Goal: Task Accomplishment & Management: Use online tool/utility

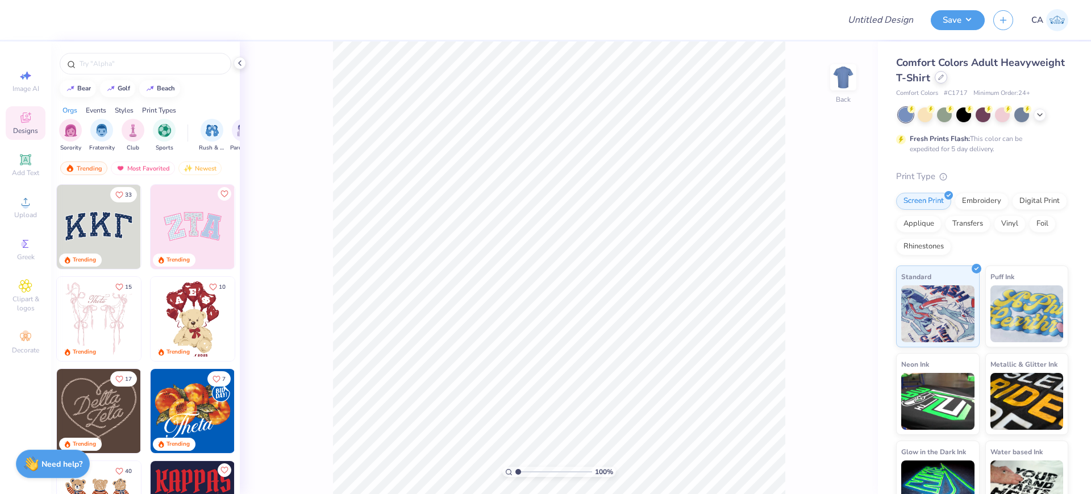
click at [944, 77] on icon at bounding box center [941, 77] width 6 height 6
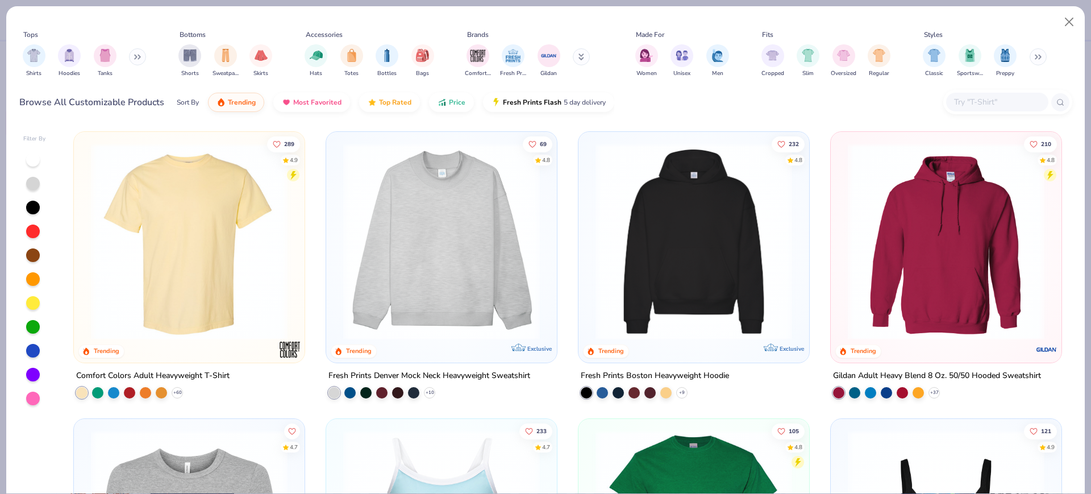
click at [250, 214] on img at bounding box center [189, 241] width 208 height 197
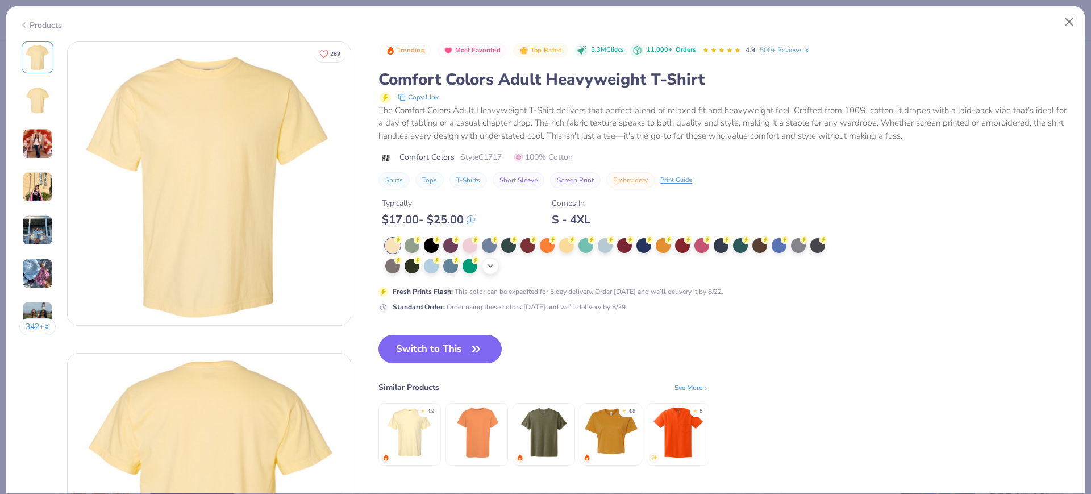
click at [491, 269] on icon at bounding box center [490, 265] width 9 height 9
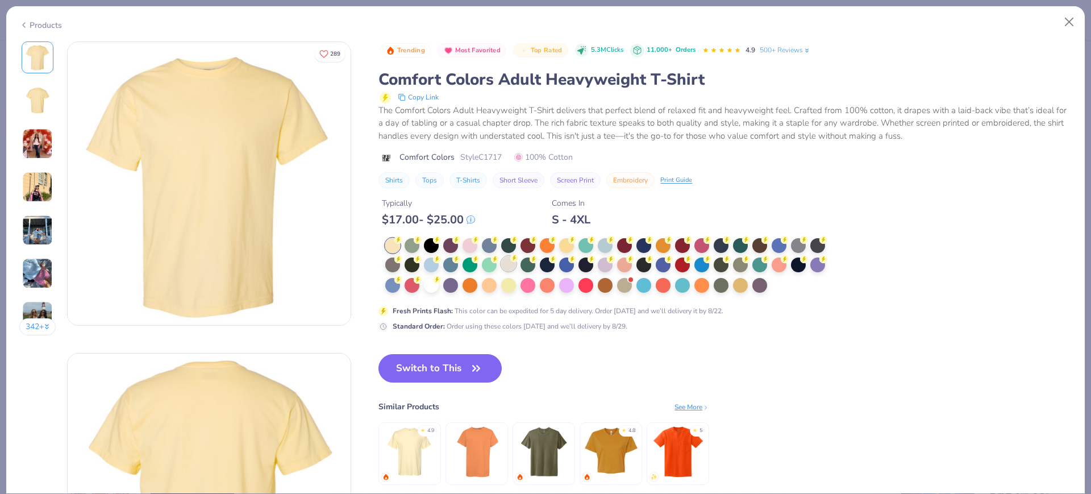
click at [511, 265] on div at bounding box center [508, 263] width 15 height 15
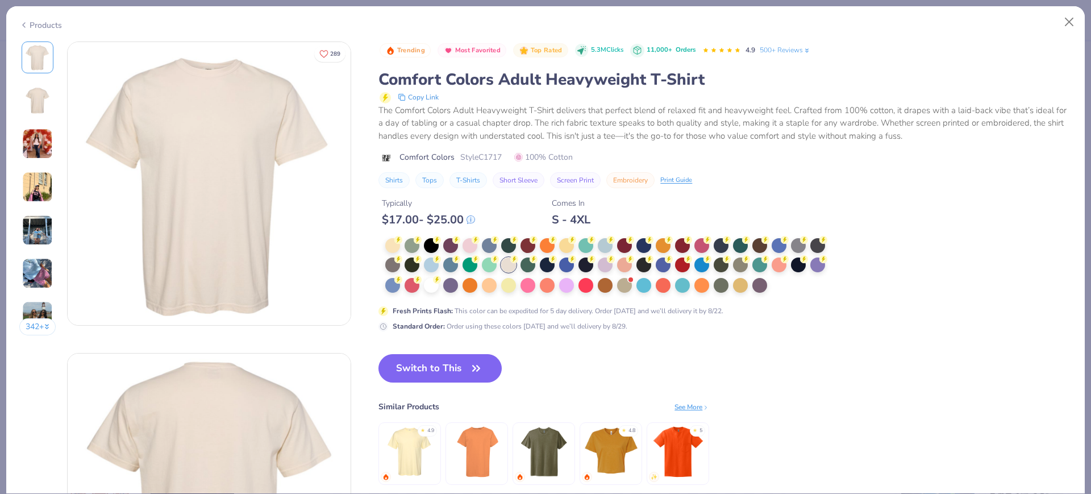
click at [454, 376] on button "Switch to This" at bounding box center [440, 368] width 123 height 28
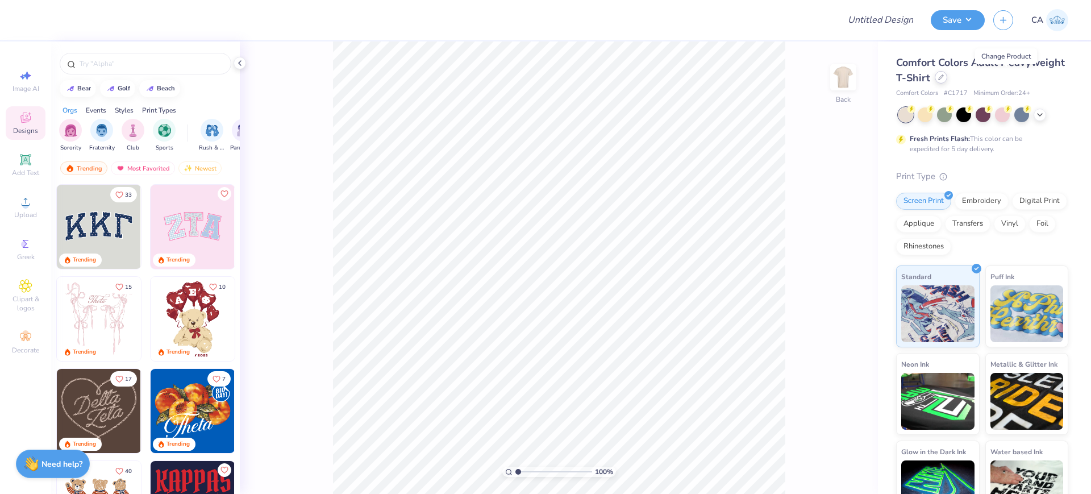
click at [944, 78] on icon at bounding box center [941, 77] width 6 height 6
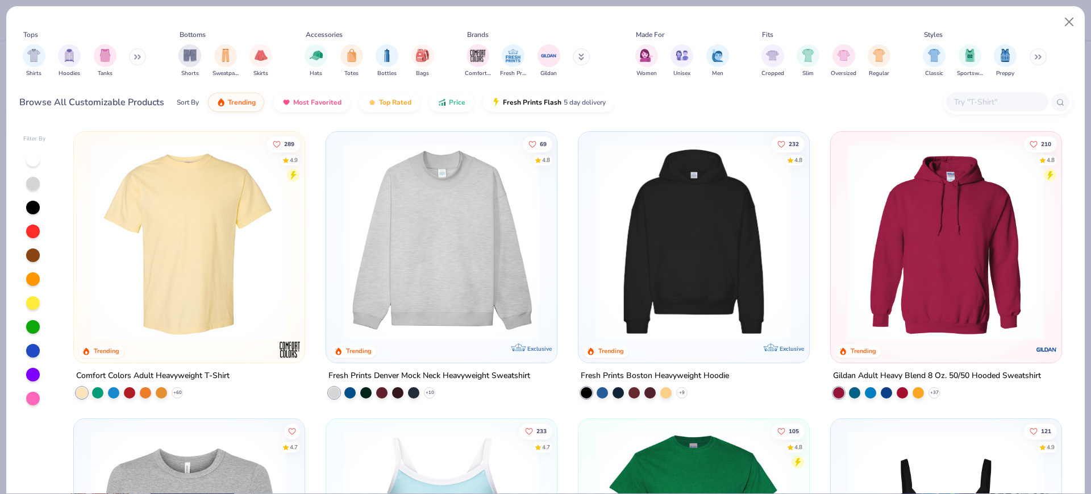
click at [161, 245] on img at bounding box center [189, 241] width 208 height 197
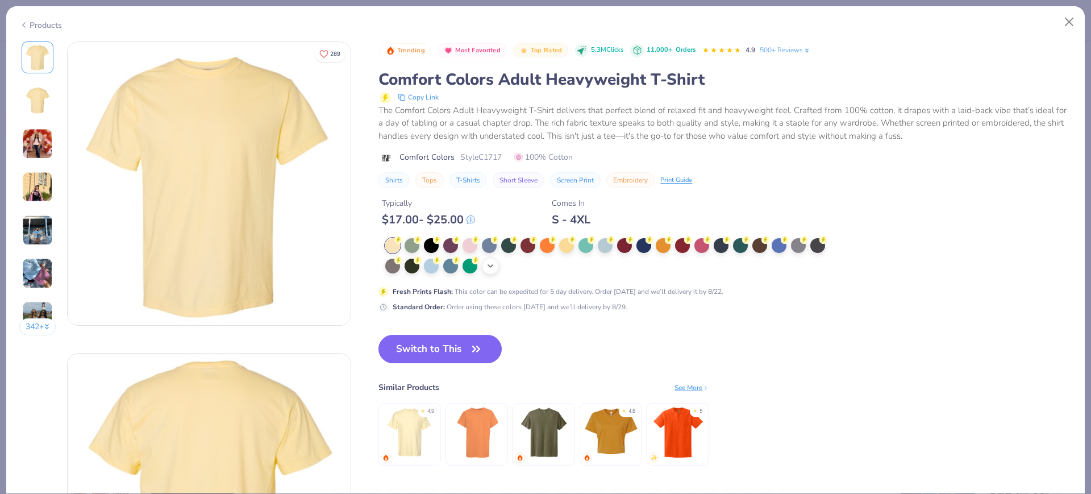
click at [490, 267] on icon at bounding box center [490, 265] width 9 height 9
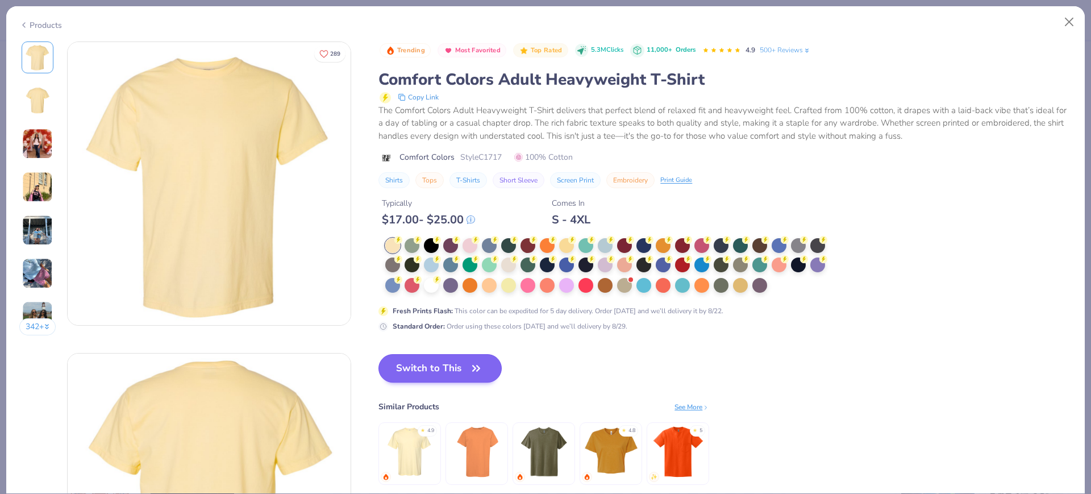
click at [511, 264] on div at bounding box center [508, 264] width 15 height 15
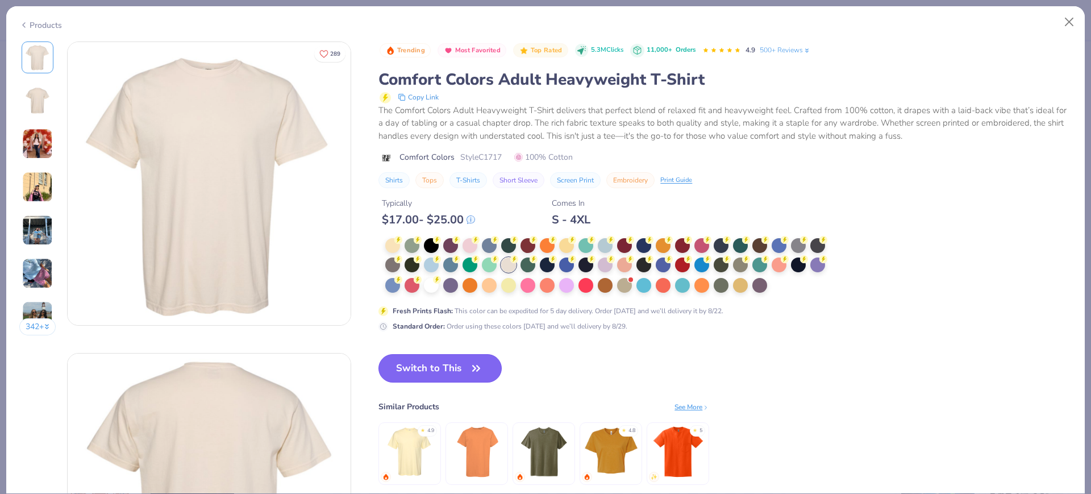
click at [458, 371] on button "Switch to This" at bounding box center [440, 368] width 123 height 28
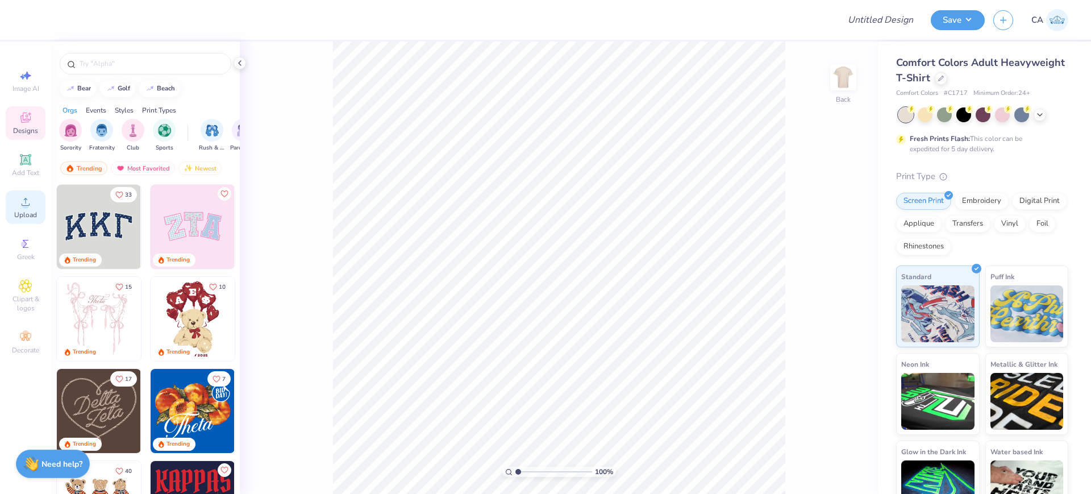
click at [24, 214] on span "Upload" at bounding box center [25, 214] width 23 height 9
click at [987, 205] on div "Embroidery" at bounding box center [982, 199] width 54 height 17
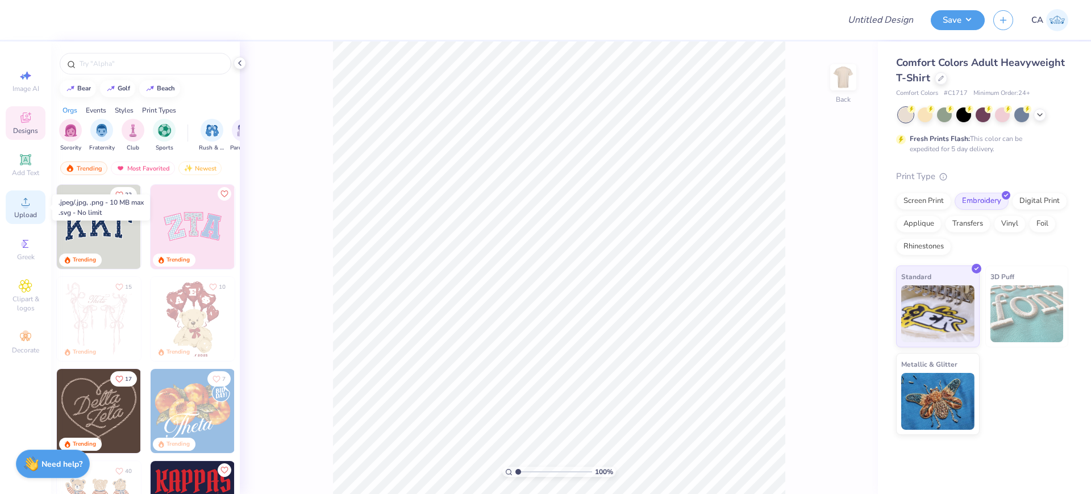
click at [28, 214] on span "Upload" at bounding box center [25, 214] width 23 height 9
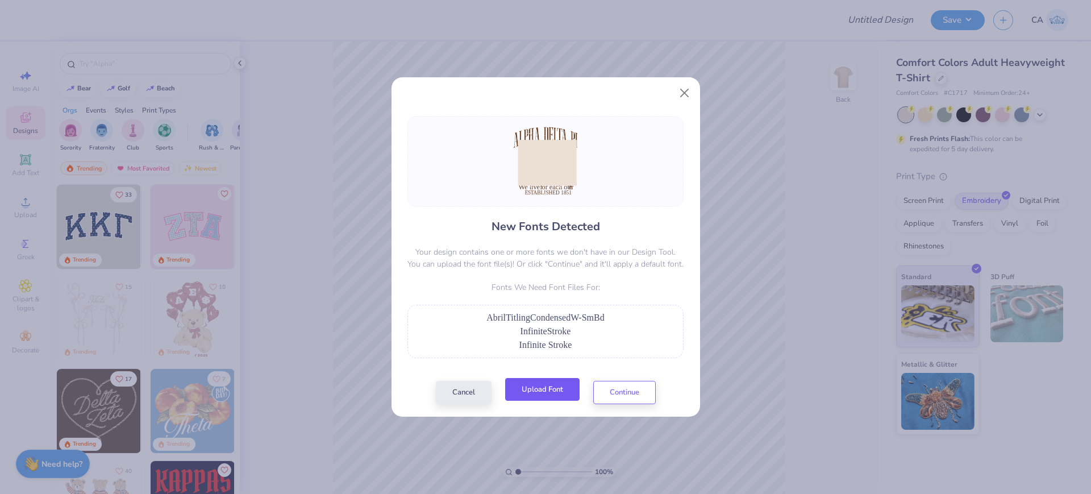
click at [547, 391] on button "Upload Font" at bounding box center [542, 389] width 74 height 23
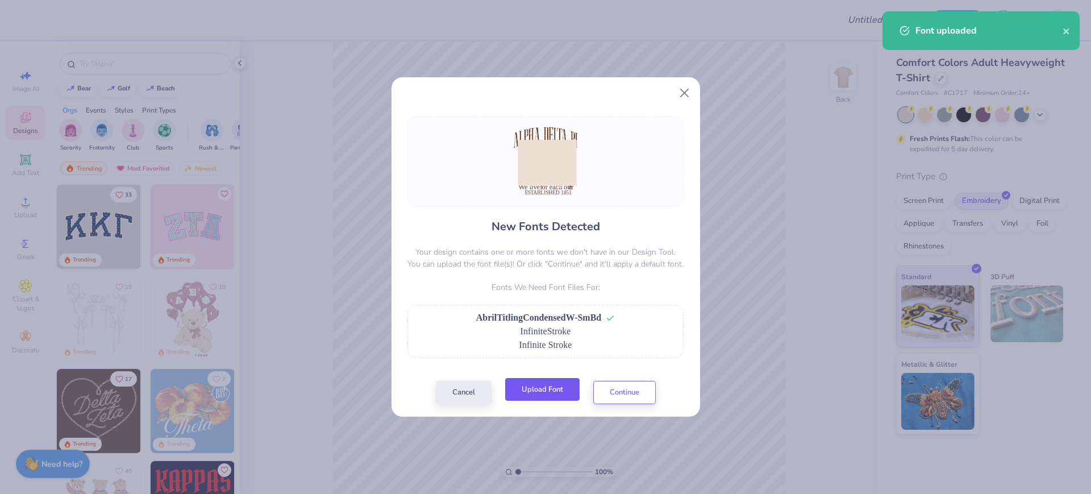
click at [556, 392] on button "Upload Font" at bounding box center [542, 389] width 74 height 23
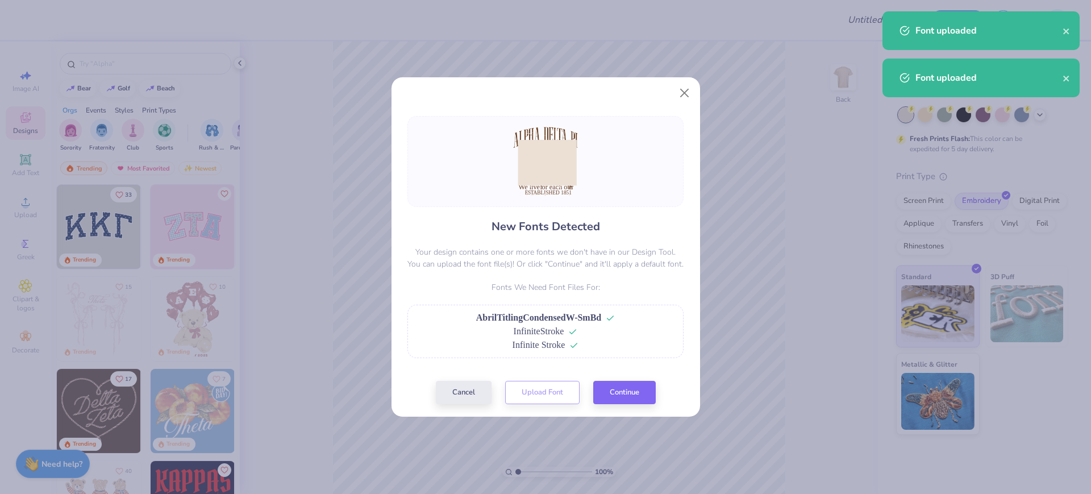
click at [563, 405] on div "New Fonts Detected Your design contains one or more fonts we don't have in our …" at bounding box center [546, 260] width 309 height 314
click at [555, 388] on div "Cancel Upload Font Continue" at bounding box center [546, 392] width 220 height 23
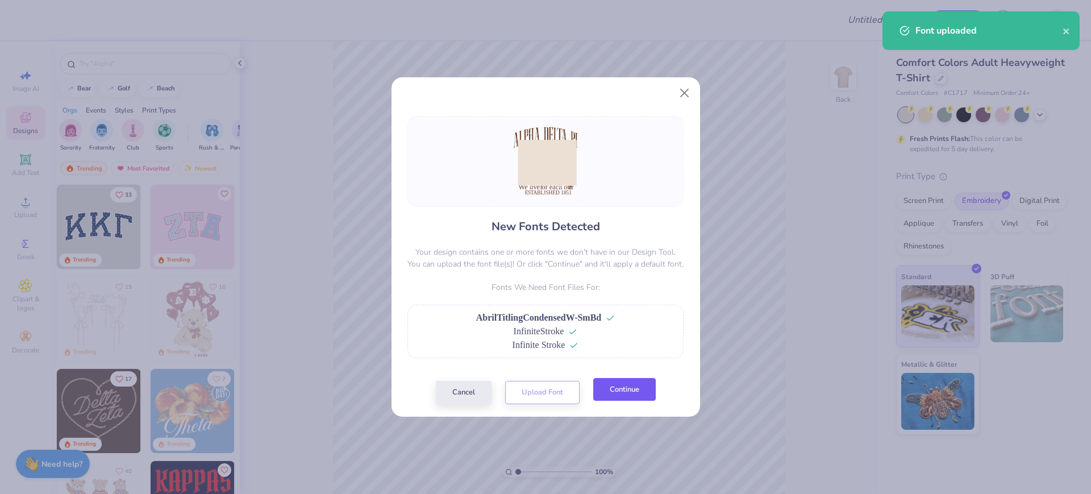
click at [619, 392] on button "Continue" at bounding box center [624, 389] width 63 height 23
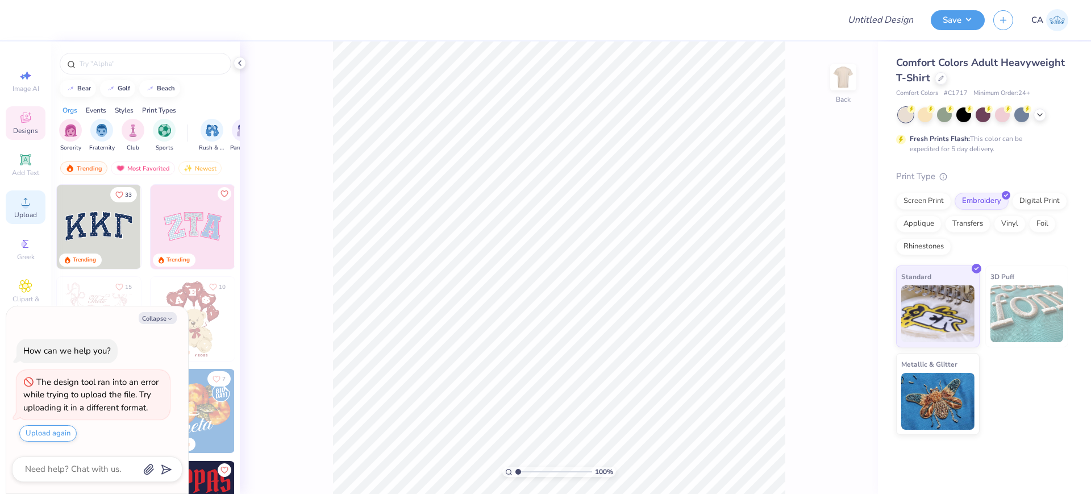
click at [38, 202] on div "Upload" at bounding box center [26, 207] width 40 height 34
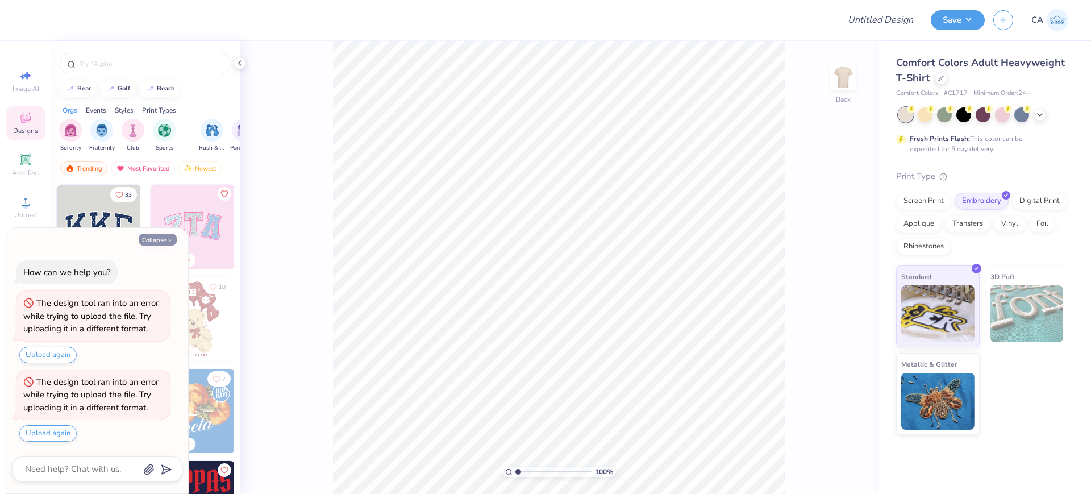
click at [144, 240] on button "Collapse" at bounding box center [158, 240] width 38 height 12
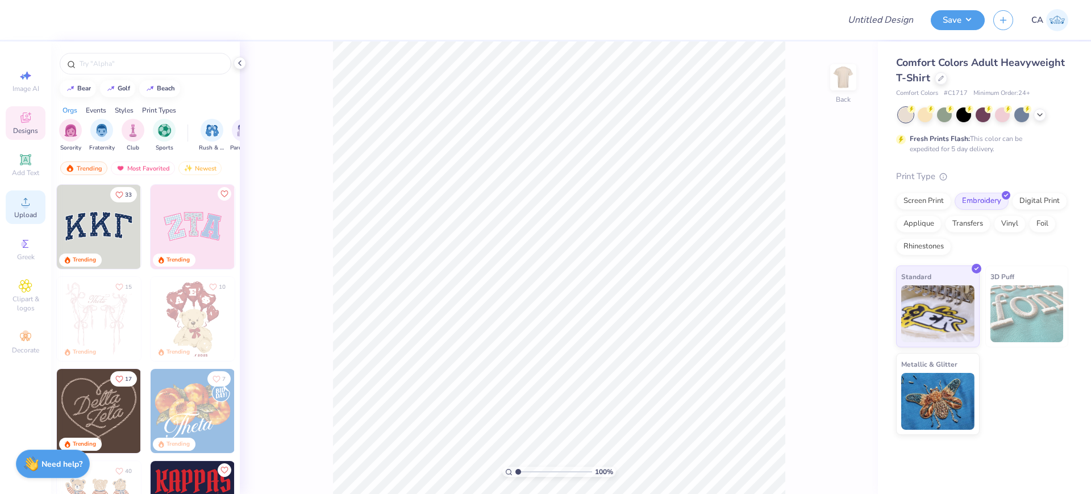
click at [37, 203] on div "Upload" at bounding box center [26, 207] width 40 height 34
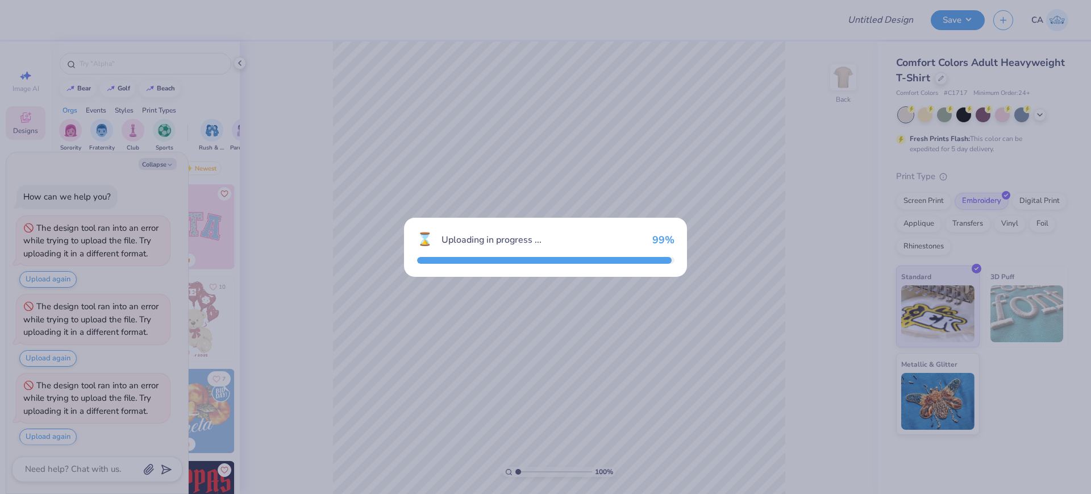
scroll to position [3, 0]
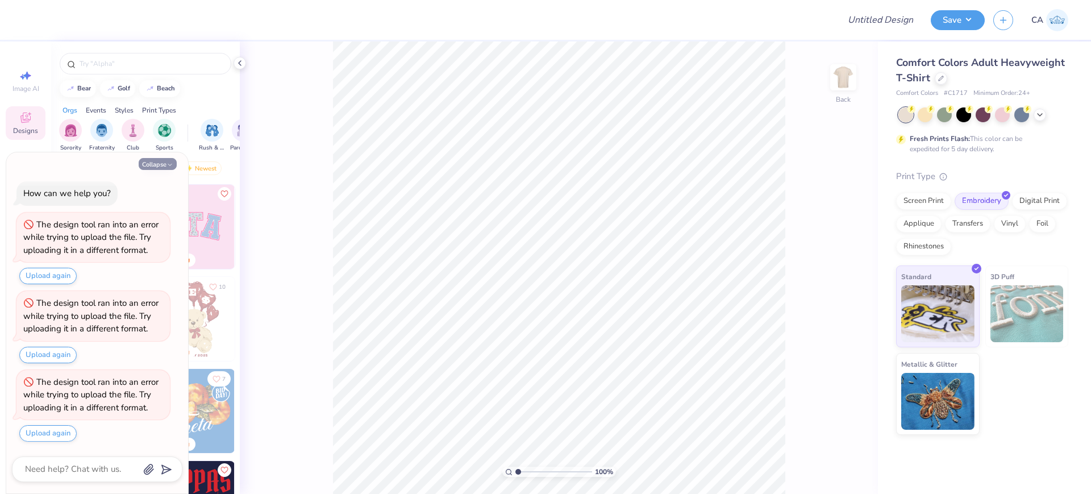
click at [160, 167] on button "Collapse" at bounding box center [158, 164] width 38 height 12
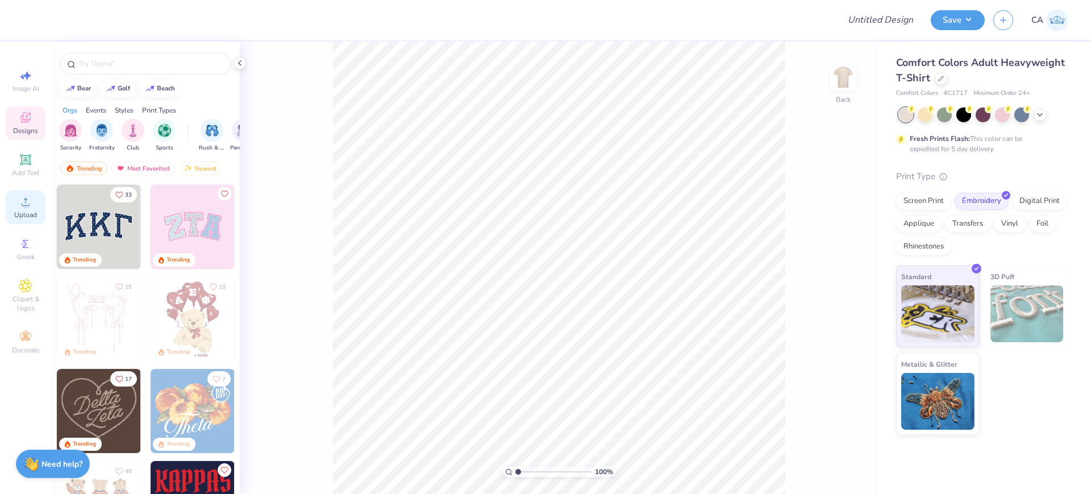
click at [26, 202] on icon at bounding box center [26, 202] width 8 height 8
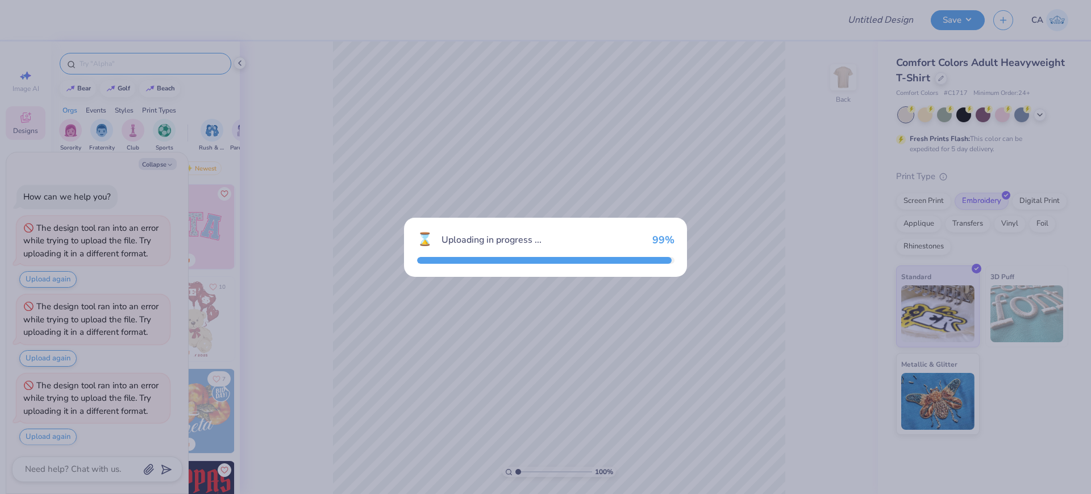
scroll to position [82, 0]
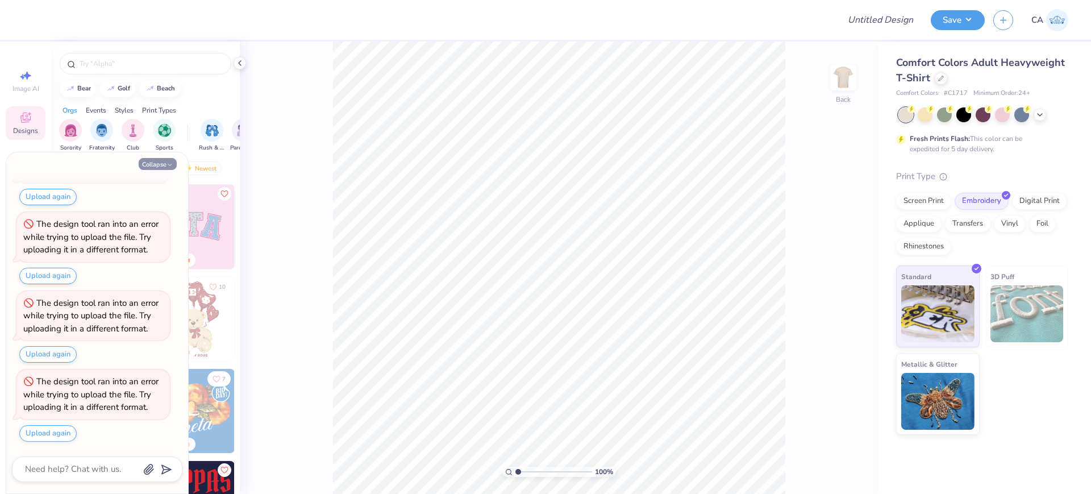
click at [149, 168] on button "Collapse" at bounding box center [158, 164] width 38 height 12
type textarea "x"
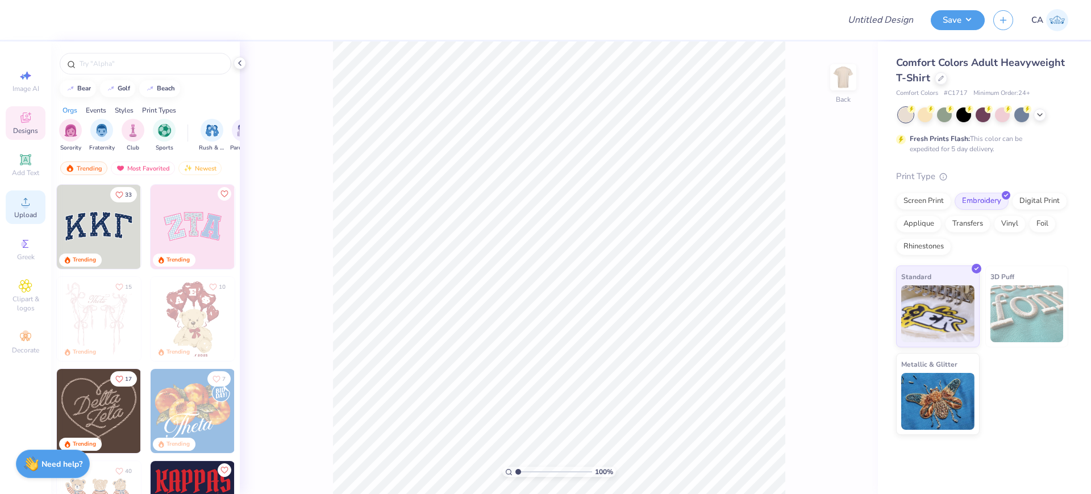
click at [23, 215] on span "Upload" at bounding box center [25, 214] width 23 height 9
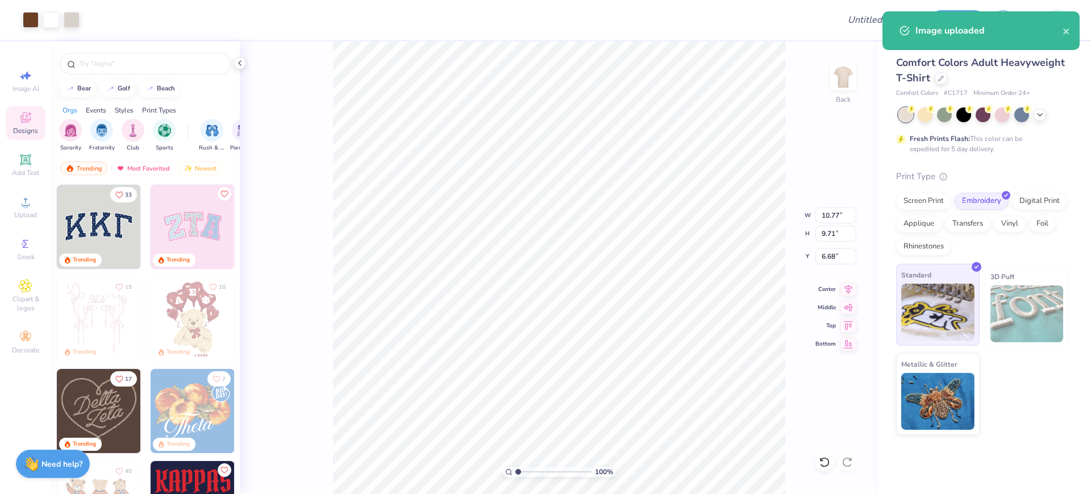
type input "10.77"
type input "9.71"
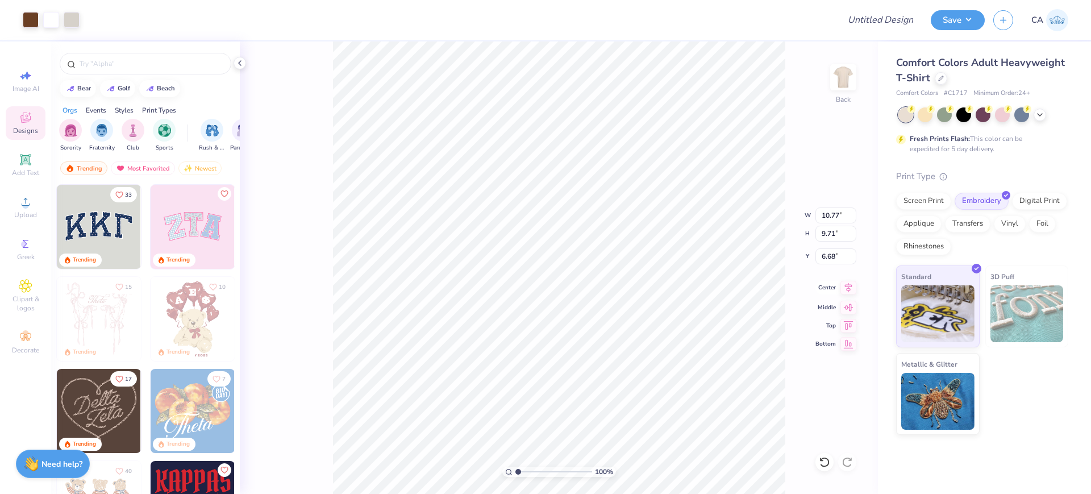
click at [854, 288] on icon at bounding box center [849, 288] width 16 height 14
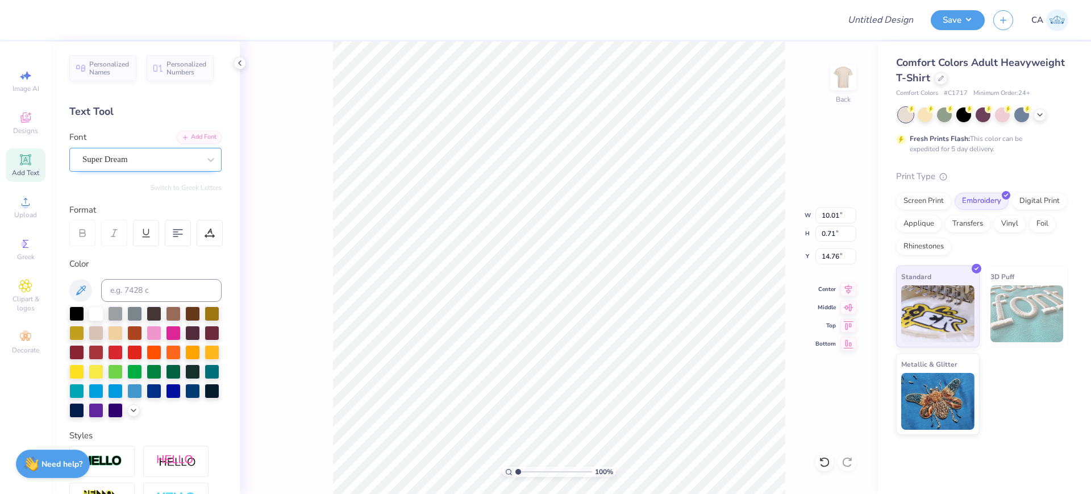
click at [122, 148] on div "Super Dream" at bounding box center [145, 160] width 152 height 24
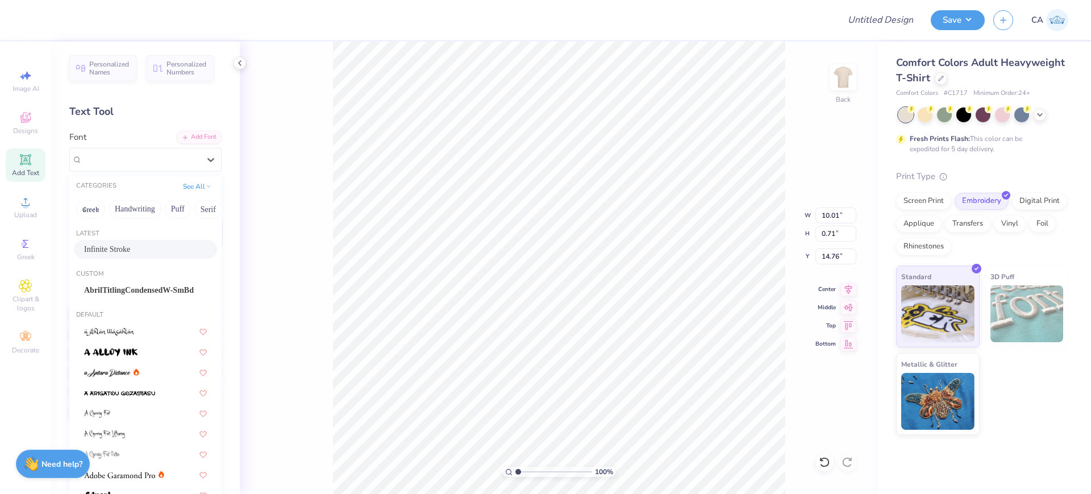
click at [129, 247] on span "Infinite Stroke" at bounding box center [107, 249] width 46 height 12
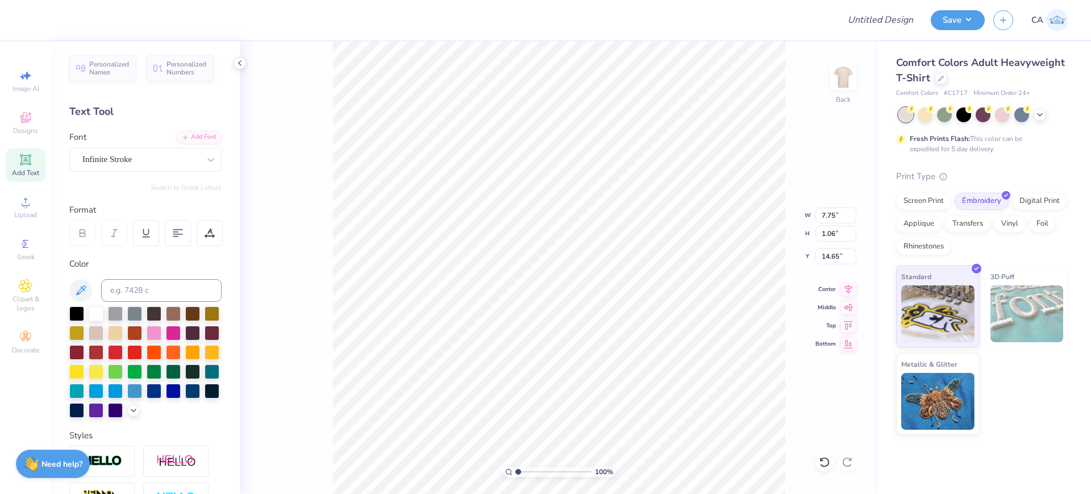
type input "7.75"
type input "1.06"
type input "14.65"
click at [152, 164] on div "Super Dream" at bounding box center [140, 160] width 119 height 18
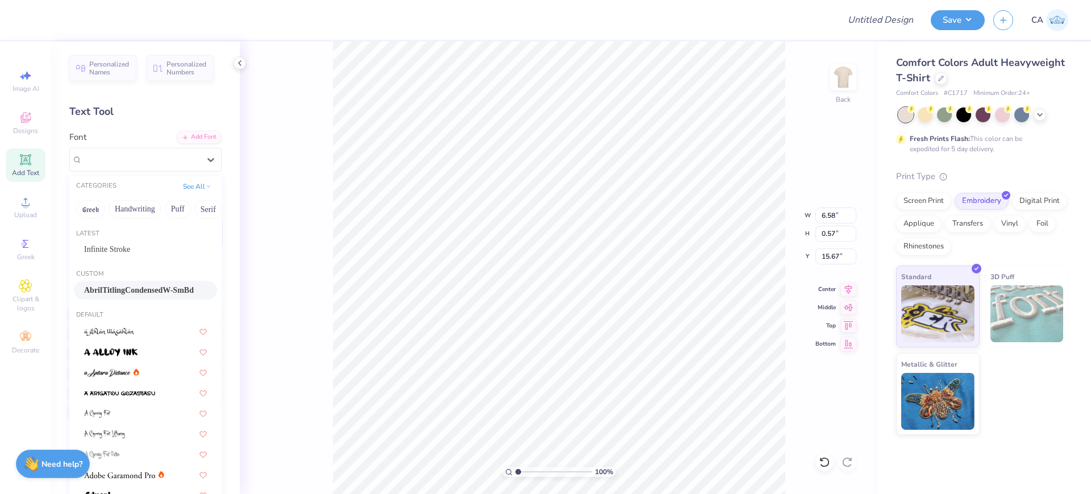
click at [121, 288] on span "AbrilTitlingCondensedW-SmBd" at bounding box center [139, 290] width 110 height 12
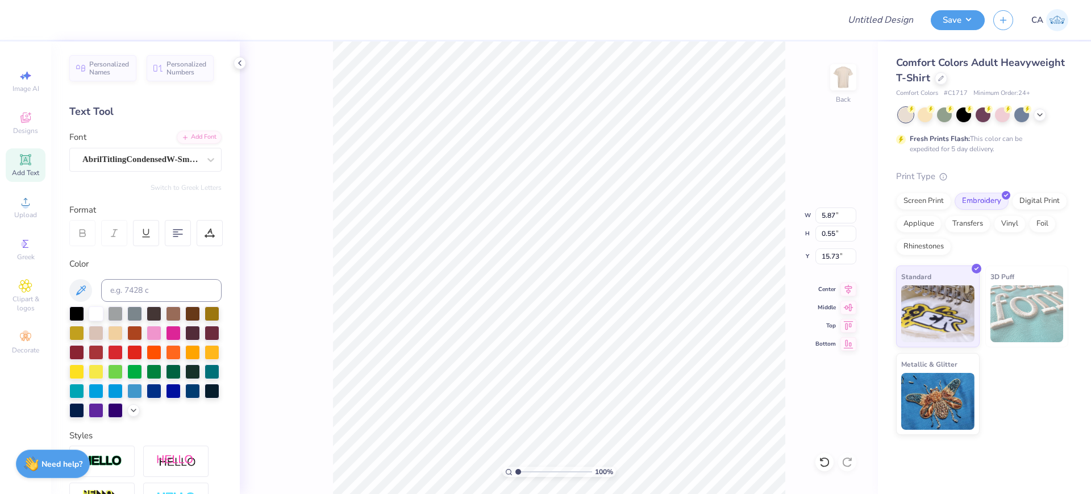
type input "5.87"
type input "0.55"
type input "15.73"
click at [840, 289] on div "Center" at bounding box center [836, 288] width 41 height 14
click at [843, 284] on icon at bounding box center [849, 288] width 16 height 14
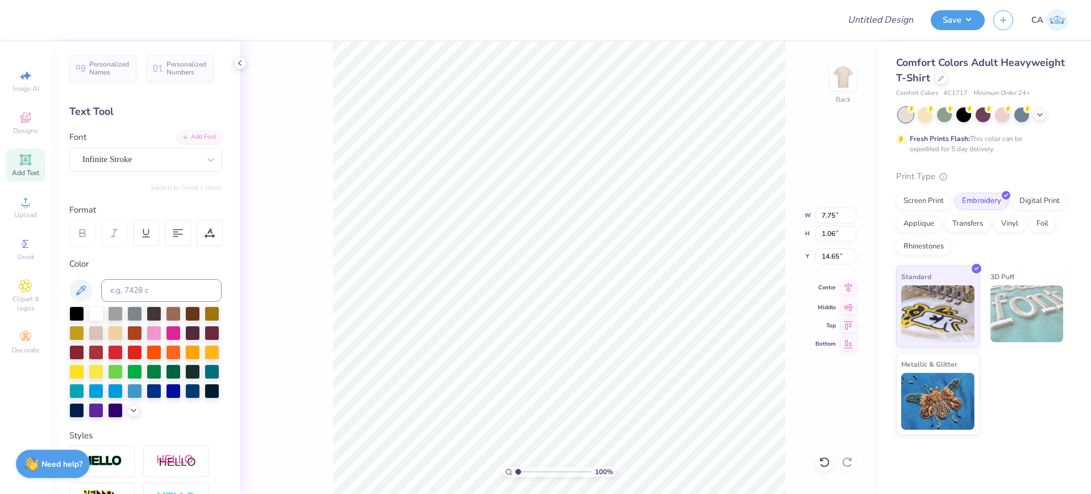
scroll to position [12, 1]
click at [848, 288] on icon at bounding box center [848, 287] width 7 height 10
click at [540, 469] on input "range" at bounding box center [554, 472] width 77 height 10
type input "2.15"
click at [527, 467] on input "range" at bounding box center [554, 472] width 77 height 10
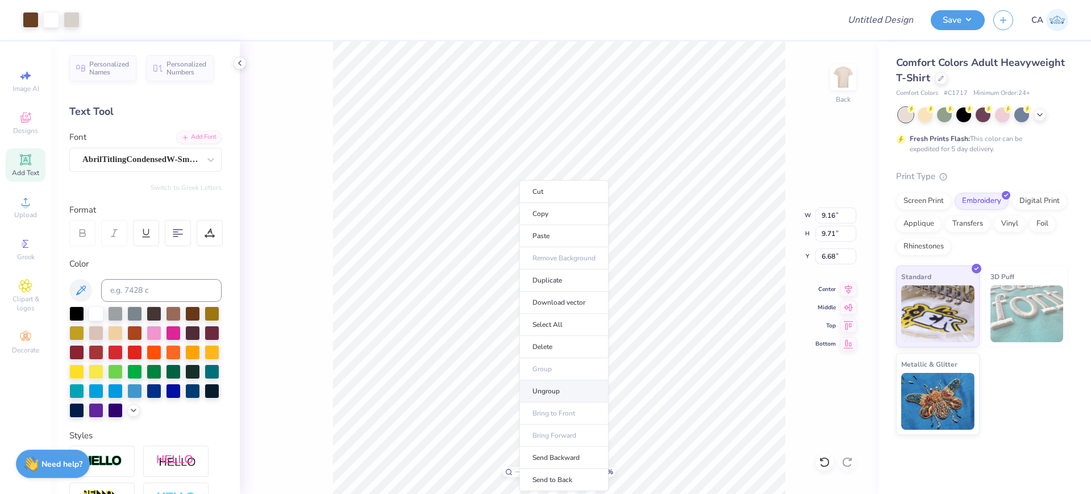
click at [549, 384] on li "Ungroup" at bounding box center [564, 391] width 89 height 22
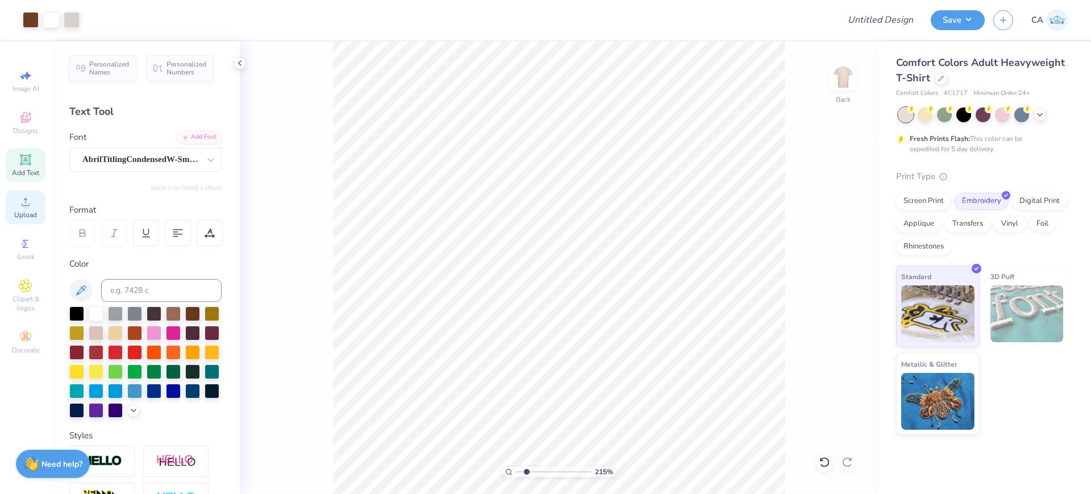
click at [24, 214] on span "Upload" at bounding box center [25, 214] width 23 height 9
